Goal: Find specific page/section: Find specific page/section

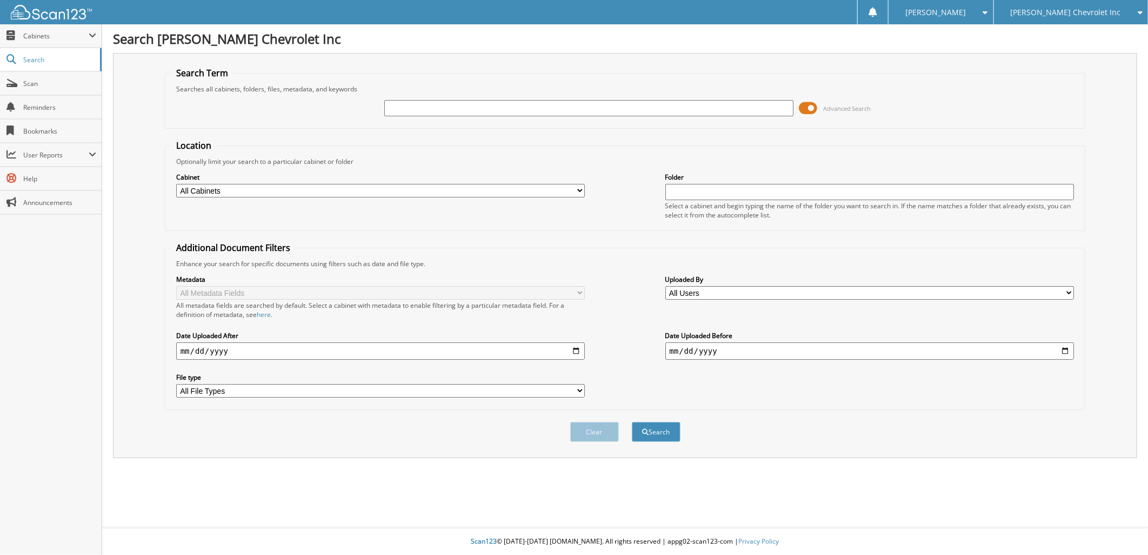
click at [403, 108] on input "text" at bounding box center [588, 108] width 409 height 16
paste input "120413"
type input "120413"
click at [668, 422] on button "Search" at bounding box center [656, 432] width 49 height 20
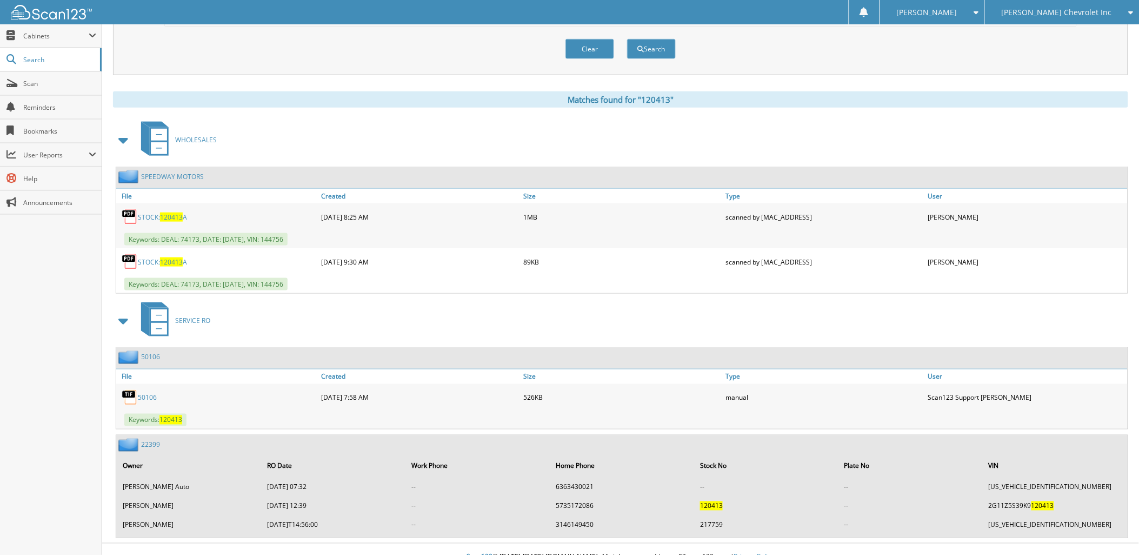
scroll to position [323, 0]
